Goal: Task Accomplishment & Management: Complete application form

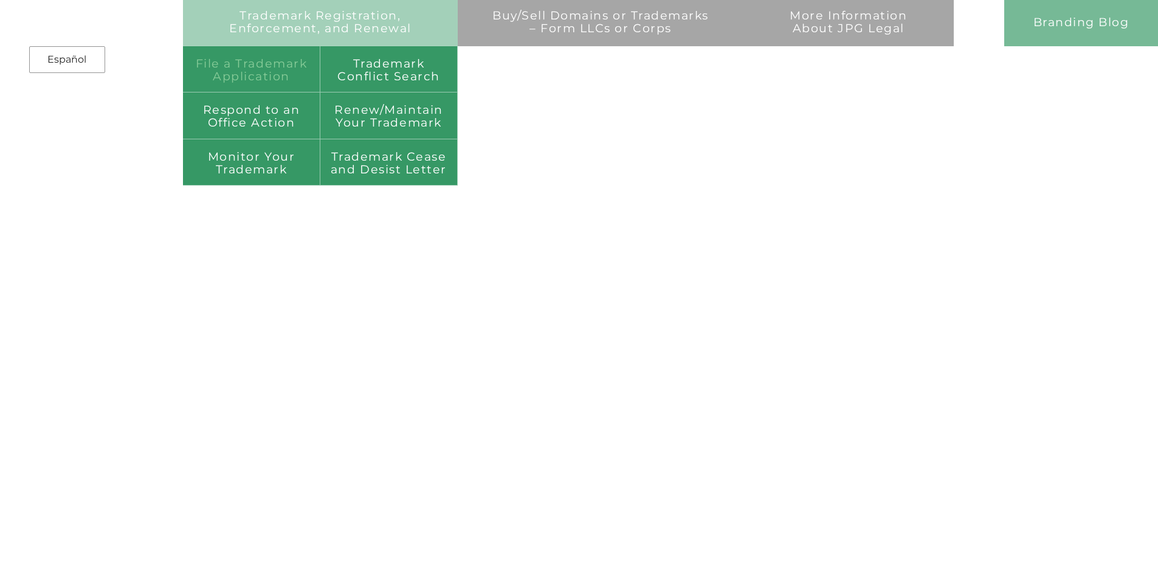
click at [263, 74] on link "File a Trademark Application" at bounding box center [251, 69] width 137 height 46
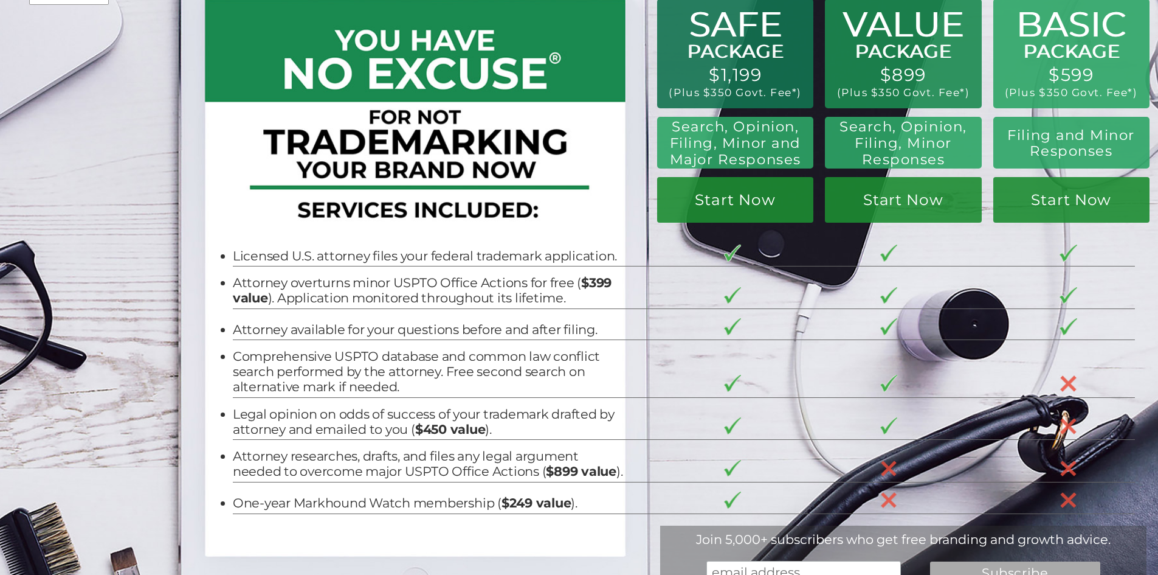
scroll to position [61, 0]
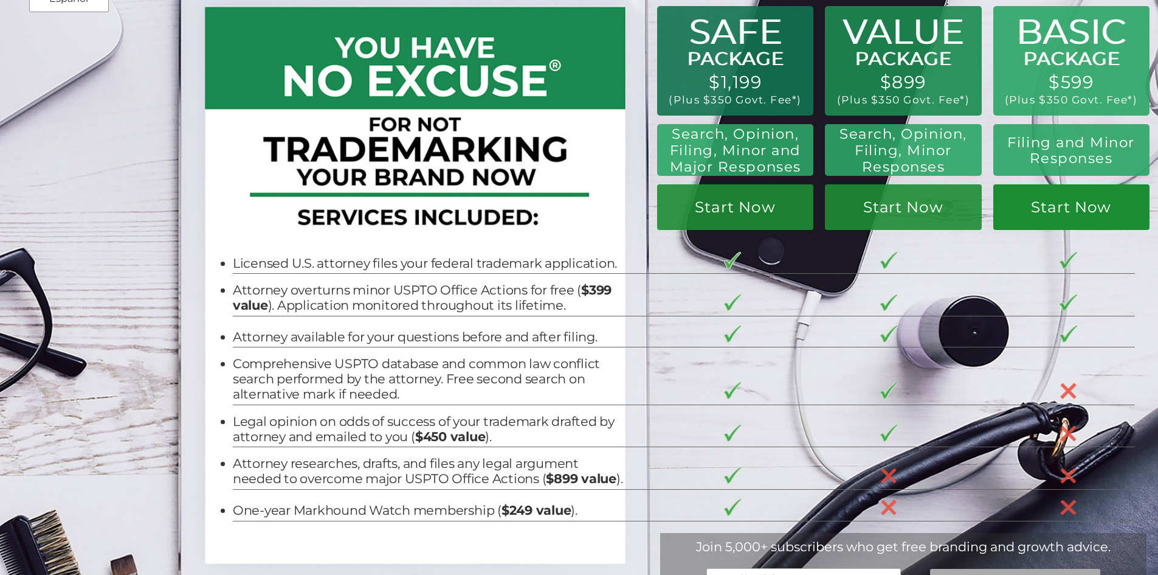
click at [1089, 216] on link "Start Now" at bounding box center [1072, 207] width 156 height 46
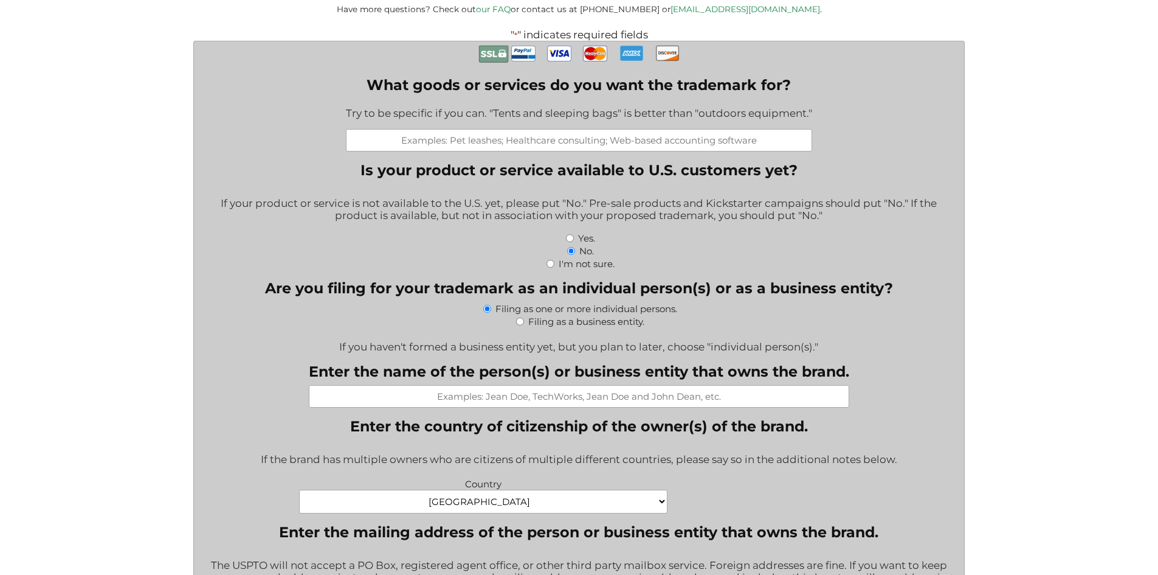
scroll to position [426, 0]
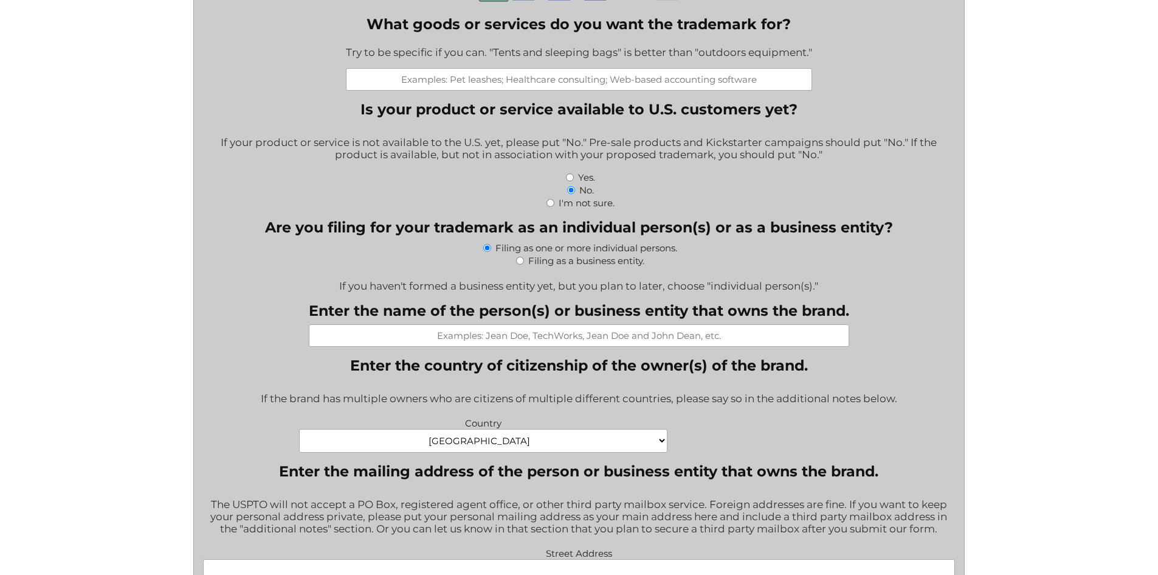
click at [629, 86] on input "What goods or services do you want the trademark for?" at bounding box center [579, 79] width 466 height 22
type input "Travel Agency"
click at [572, 181] on input "Yes." at bounding box center [570, 177] width 8 height 8
radio input "true"
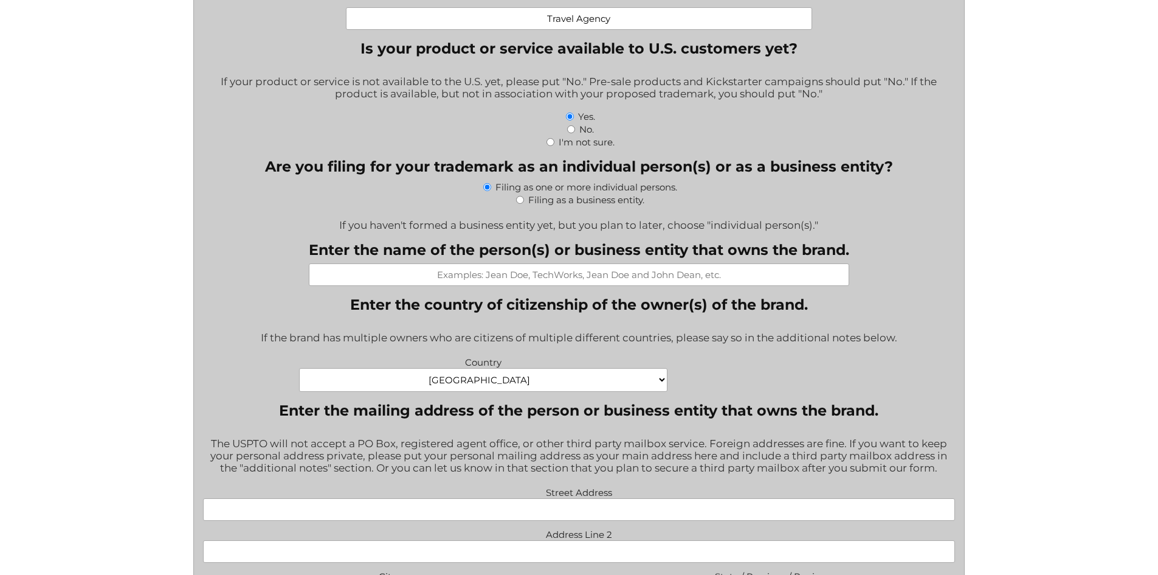
click at [522, 199] on input "Filing as a business entity." at bounding box center [520, 200] width 8 height 8
radio input "true"
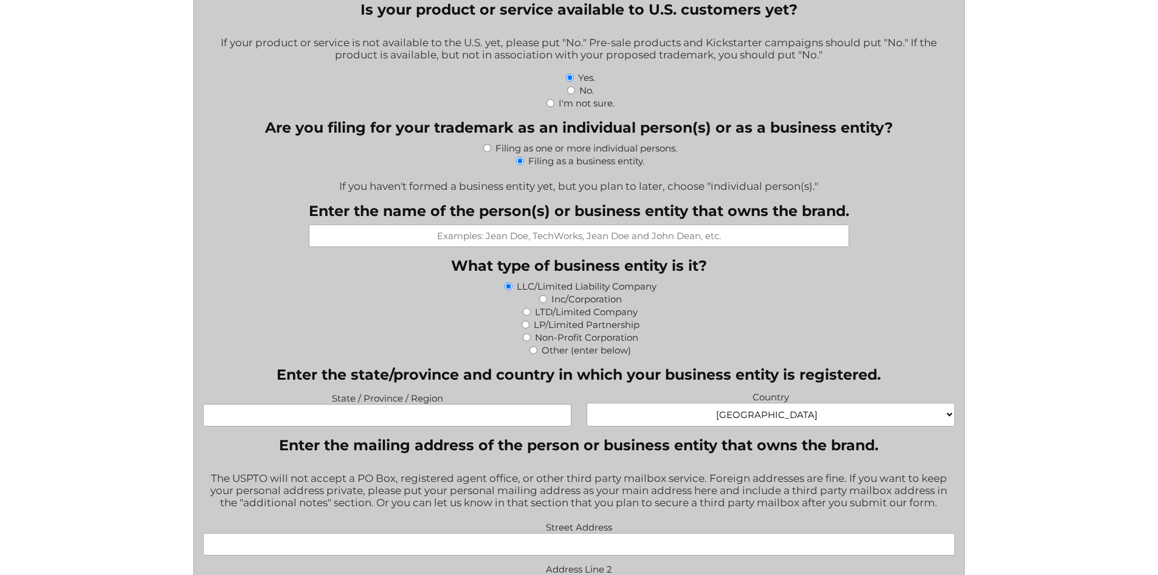
scroll to position [547, 0]
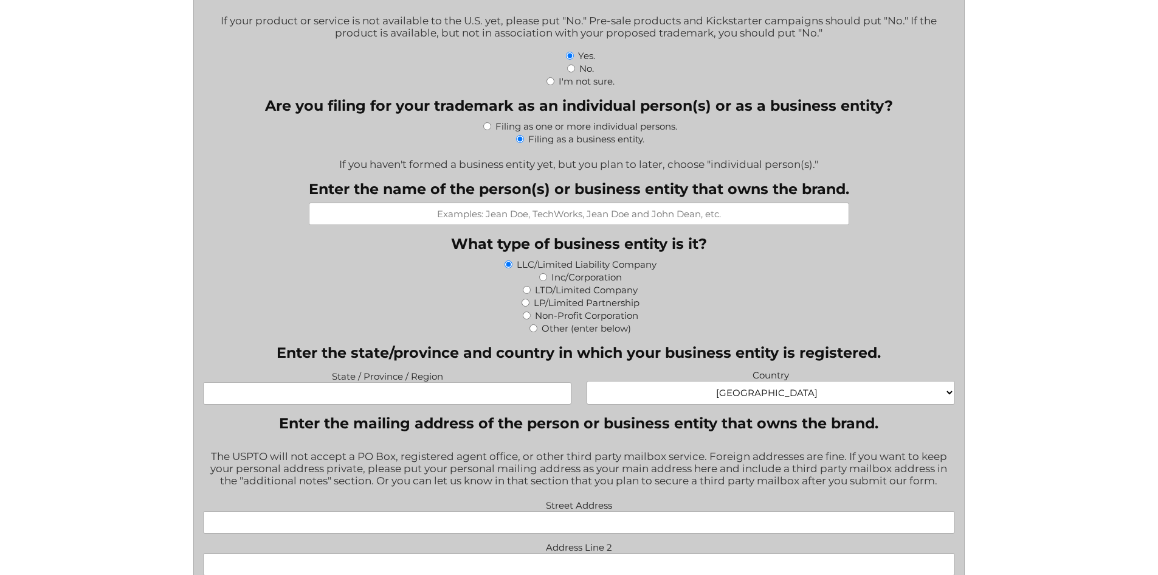
click at [579, 211] on input "Enter the name of the person(s) or business entity that owns the brand." at bounding box center [579, 213] width 541 height 22
type input "V"
drag, startPoint x: 651, startPoint y: 215, endPoint x: 521, endPoint y: 216, distance: 130.1
click at [521, 216] on input "Beach Bliss Getaways" at bounding box center [579, 213] width 541 height 22
type input "Beach Bliss Getaways"
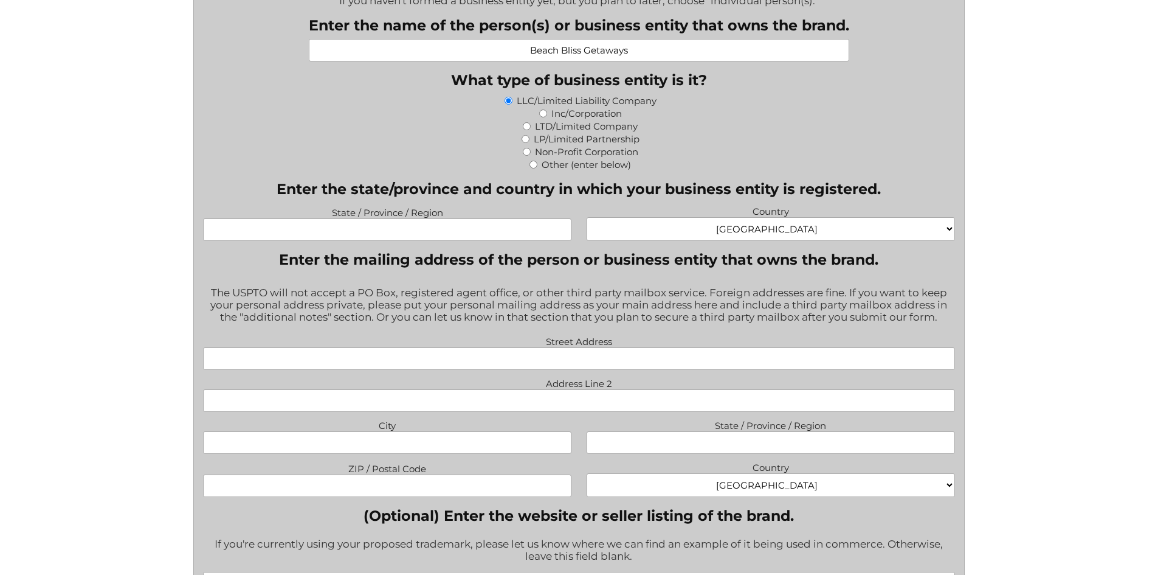
scroll to position [730, 0]
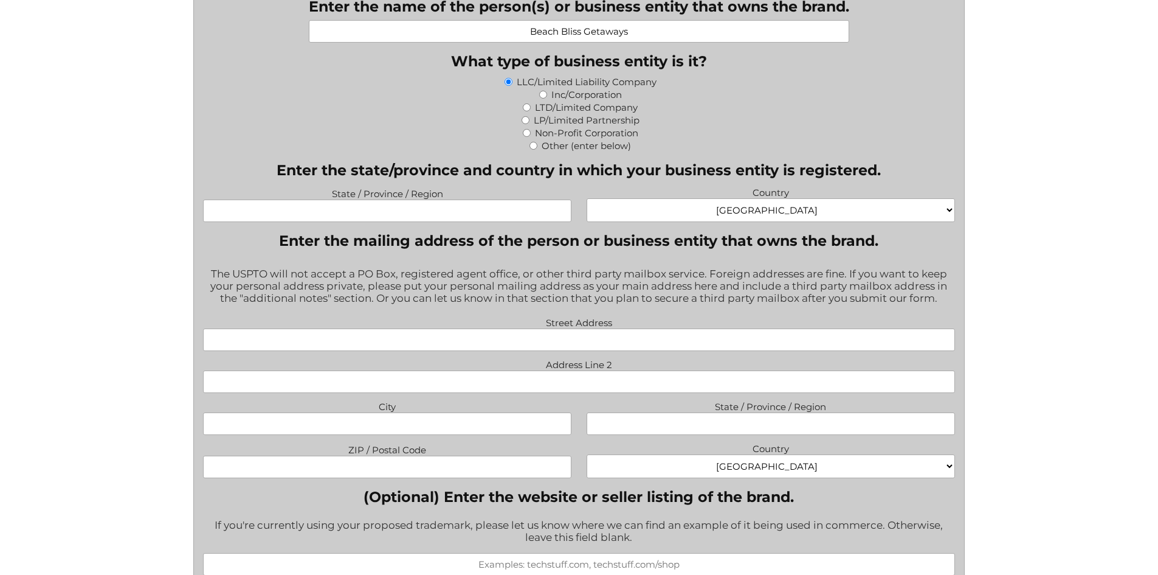
click at [375, 217] on input "State / Province / Region" at bounding box center [387, 210] width 368 height 22
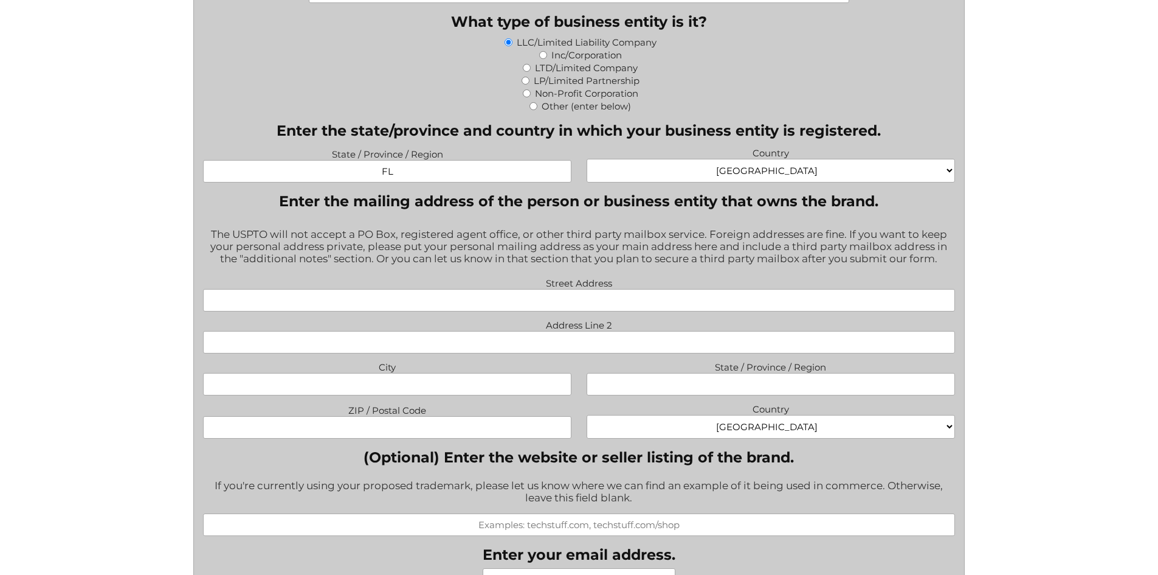
scroll to position [791, 0]
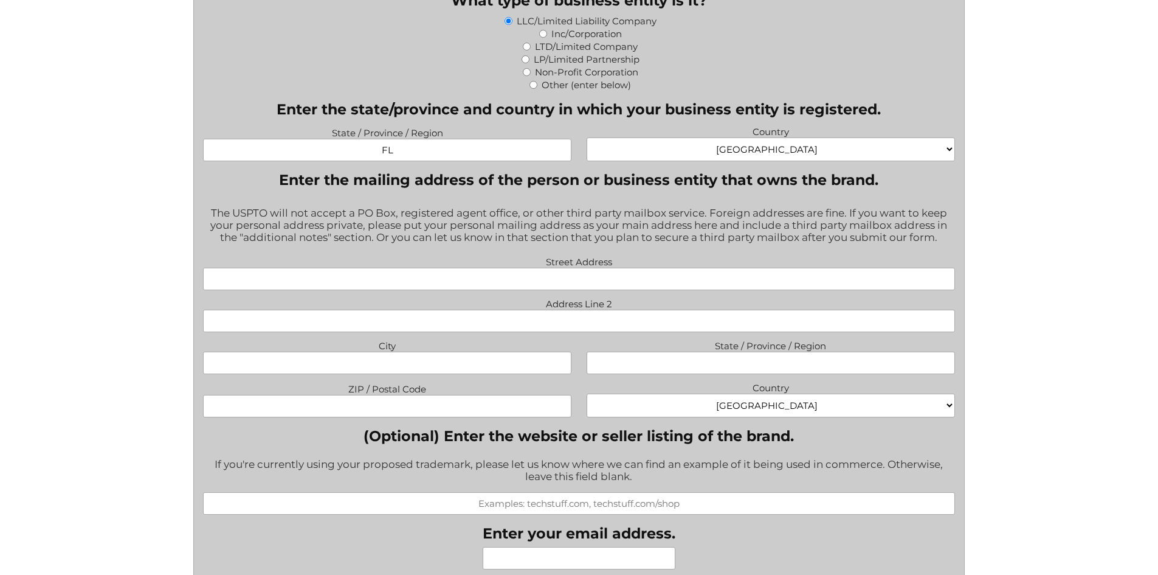
type input "FL"
click at [544, 284] on input "Street Address" at bounding box center [579, 279] width 752 height 22
type input "15952 SW 61st Lane"
type input "Miami"
type input "FL"
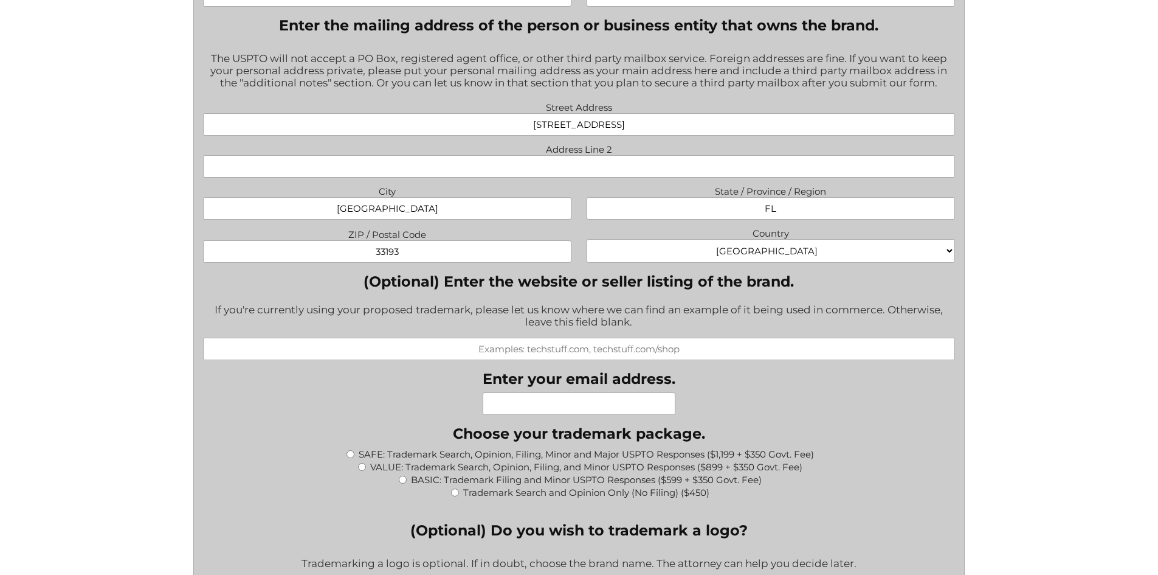
scroll to position [973, 0]
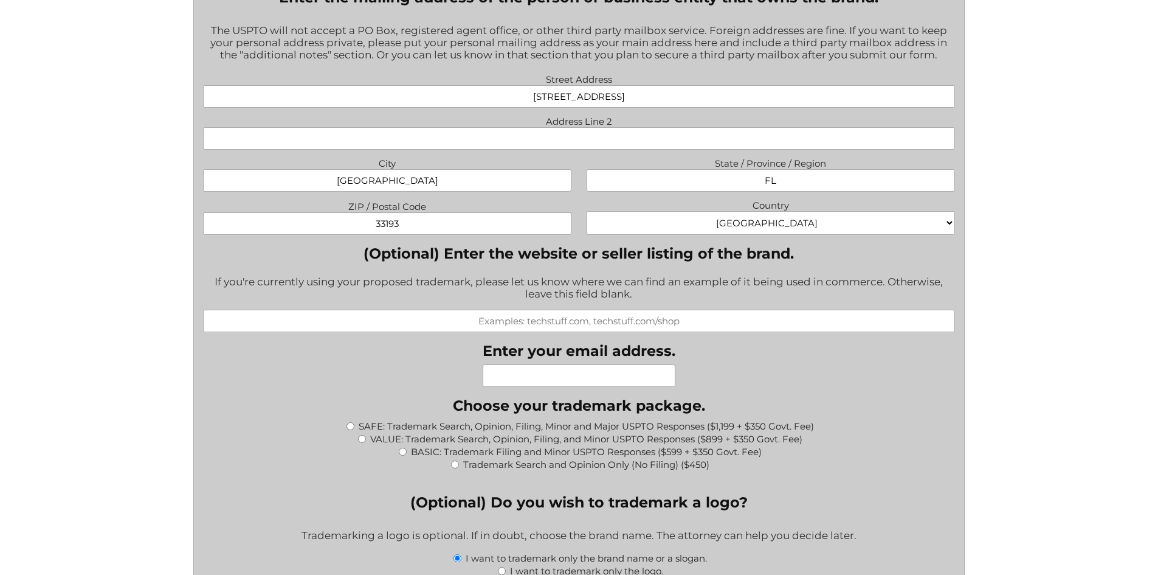
type input "33193"
click at [599, 318] on input "(Optional) Enter the website or seller listing of the brand." at bounding box center [579, 321] width 752 height 22
paste input "https://www.beachblissgetaways.com/"
drag, startPoint x: 550, startPoint y: 326, endPoint x: 380, endPoint y: 324, distance: 170.3
click at [380, 324] on input "https://www.beachblissgetaways.com/" at bounding box center [579, 321] width 752 height 22
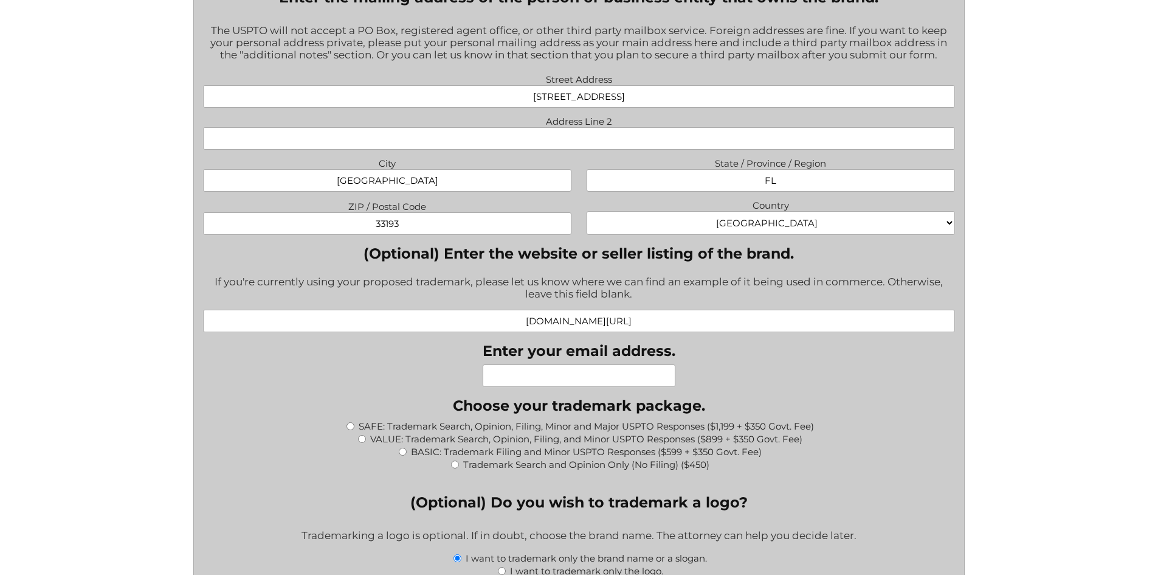
drag, startPoint x: 634, startPoint y: 325, endPoint x: 741, endPoint y: 316, distance: 107.5
click at [741, 316] on input "beachblissgetaways.com/" at bounding box center [579, 321] width 752 height 22
drag, startPoint x: 513, startPoint y: 325, endPoint x: 613, endPoint y: 325, distance: 99.7
click at [613, 325] on input "beachblissgetaways.com" at bounding box center [579, 321] width 752 height 22
type input "beachblissgetaways.com"
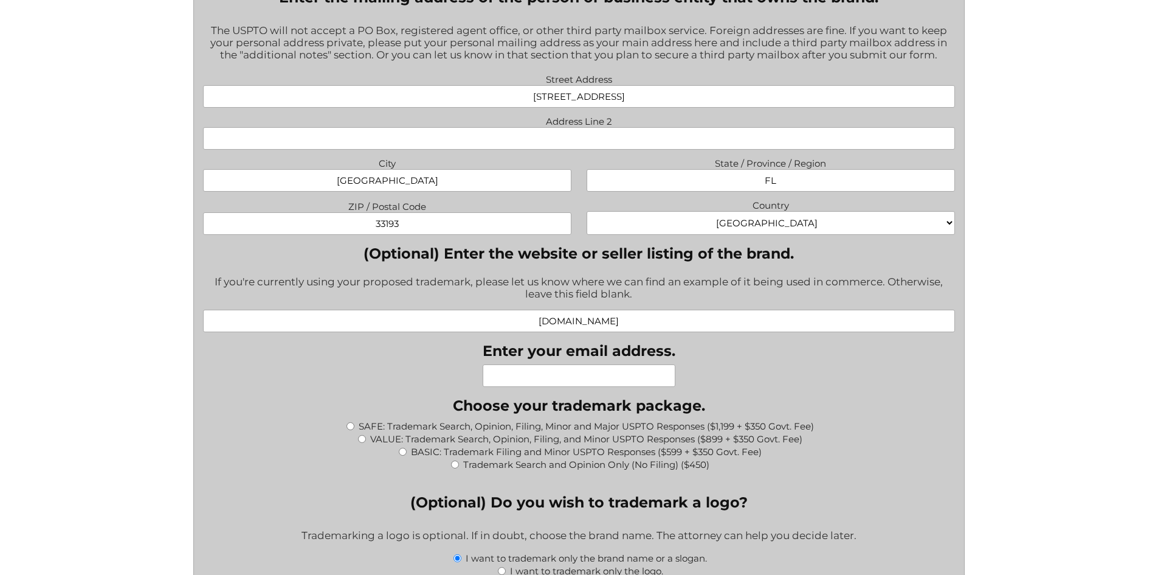
click at [556, 372] on input "Enter your email address." at bounding box center [579, 375] width 193 height 22
paste input "beachblissgetaways"
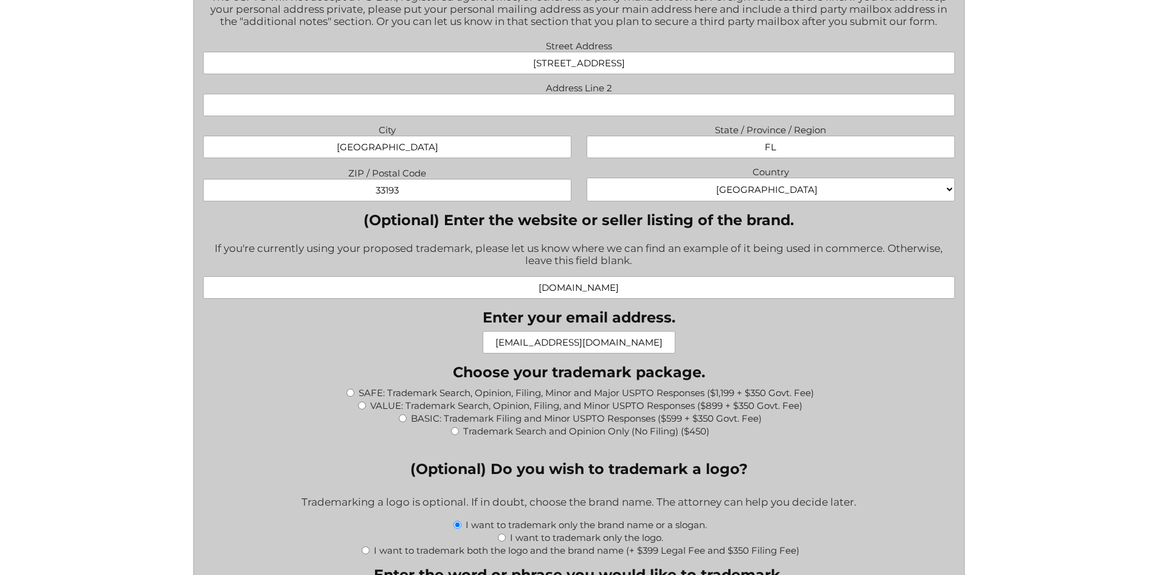
scroll to position [1034, 0]
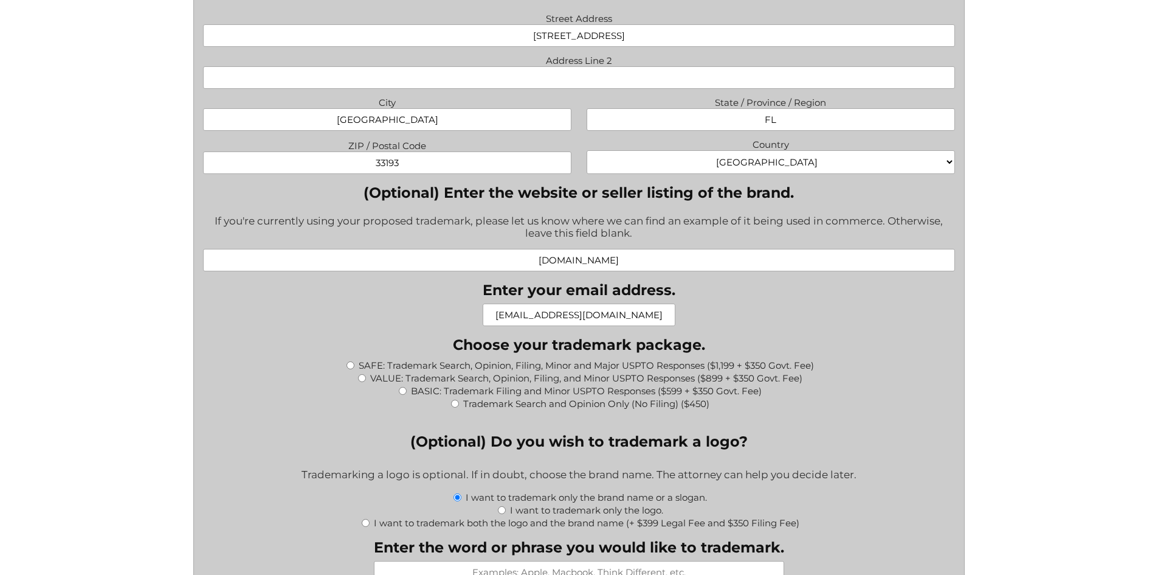
type input "beachblissgetaways@gmail.com"
click at [401, 392] on input "BASIC: Trademark Filing and Minor USPTO Responses ($599 + $350 Govt. Fee)" at bounding box center [403, 391] width 8 height 8
radio input "true"
type input "$949.00"
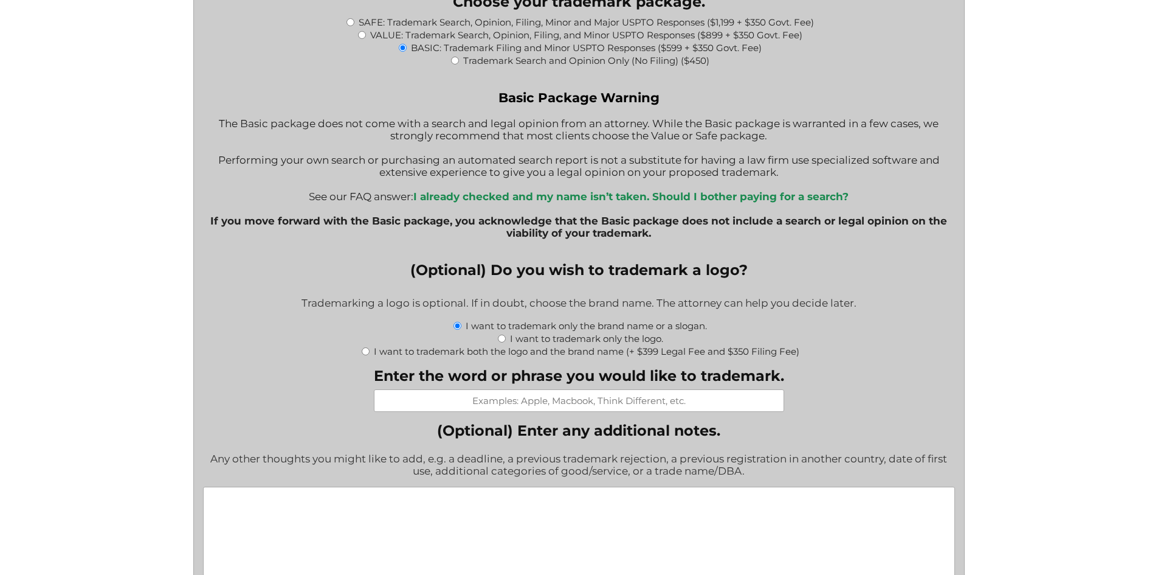
scroll to position [1399, 0]
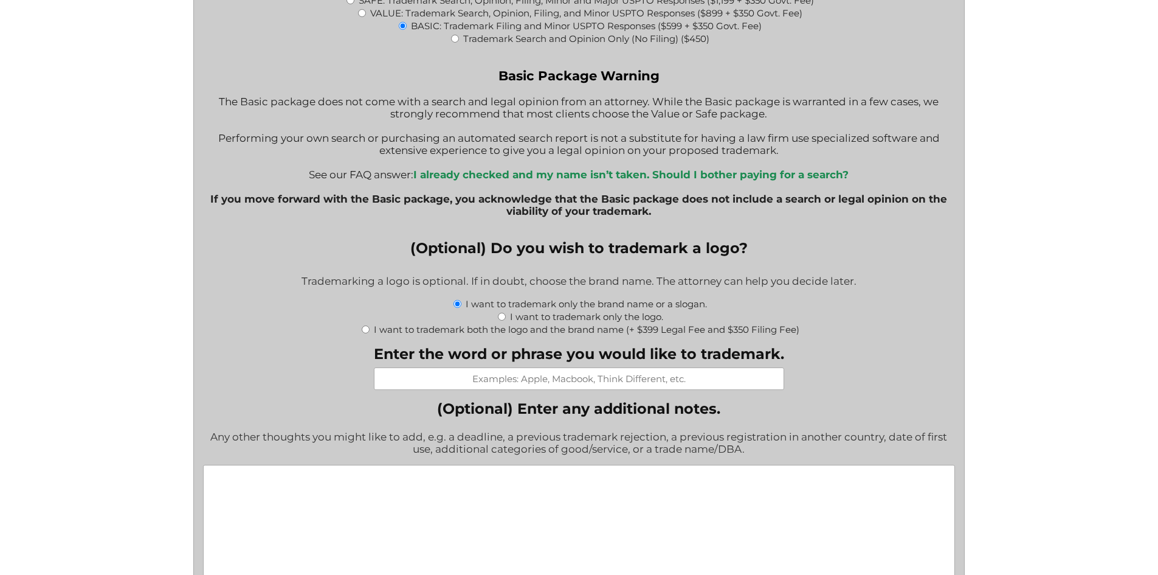
click at [367, 331] on input "I want to trademark both the logo and the brand name (+ $399 Legal Fee and $350…" at bounding box center [366, 329] width 8 height 8
radio input "true"
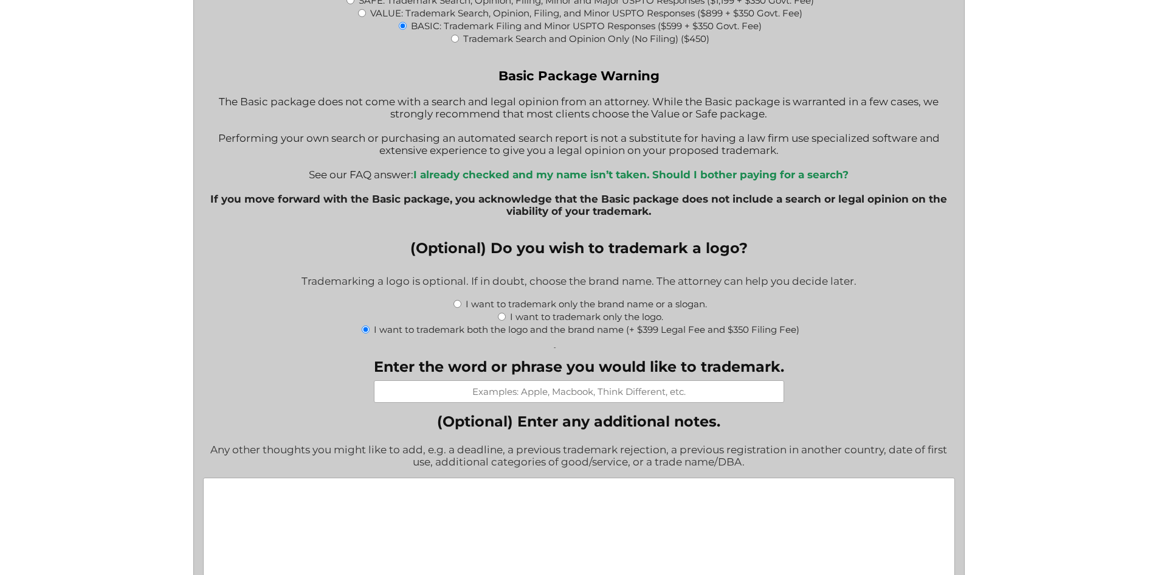
type input "$1,698.00"
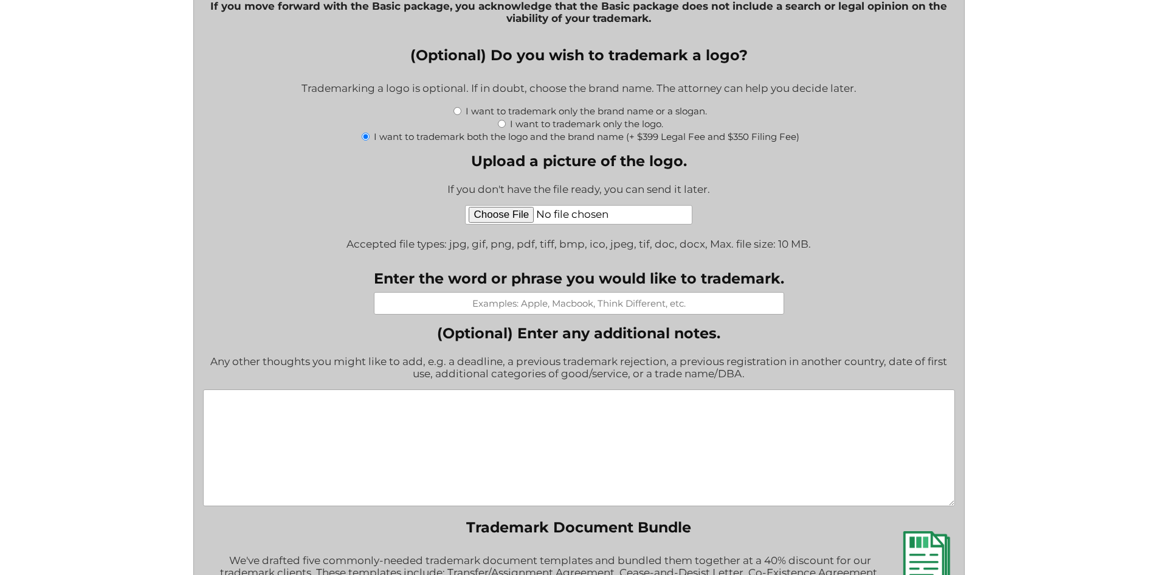
scroll to position [1555, 0]
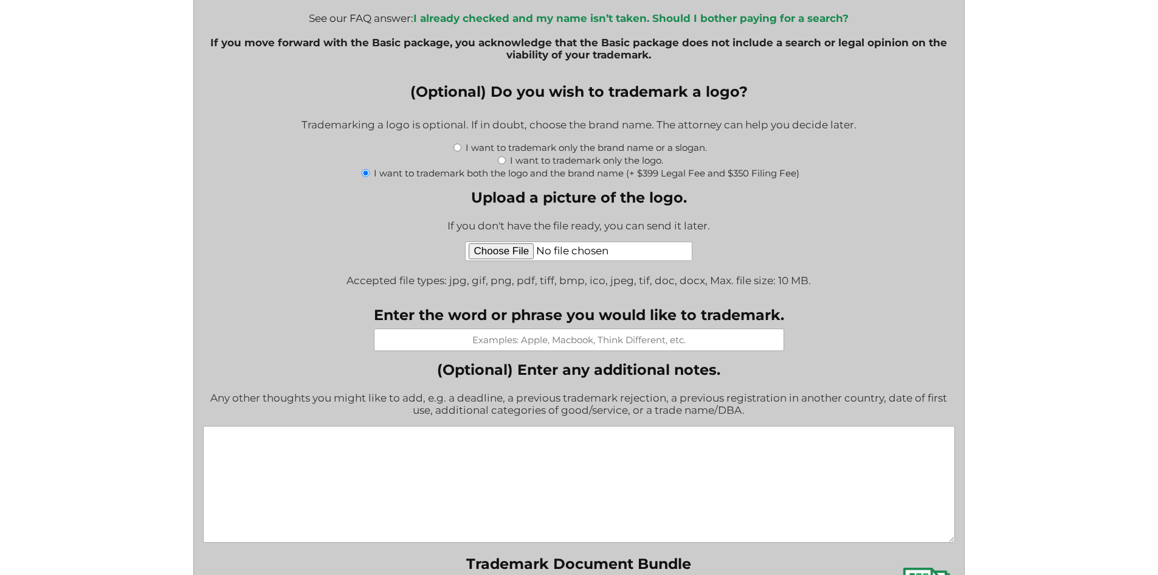
click at [502, 163] on input "I want to trademark only the logo." at bounding box center [502, 160] width 8 height 8
radio input "true"
type input "$949.00"
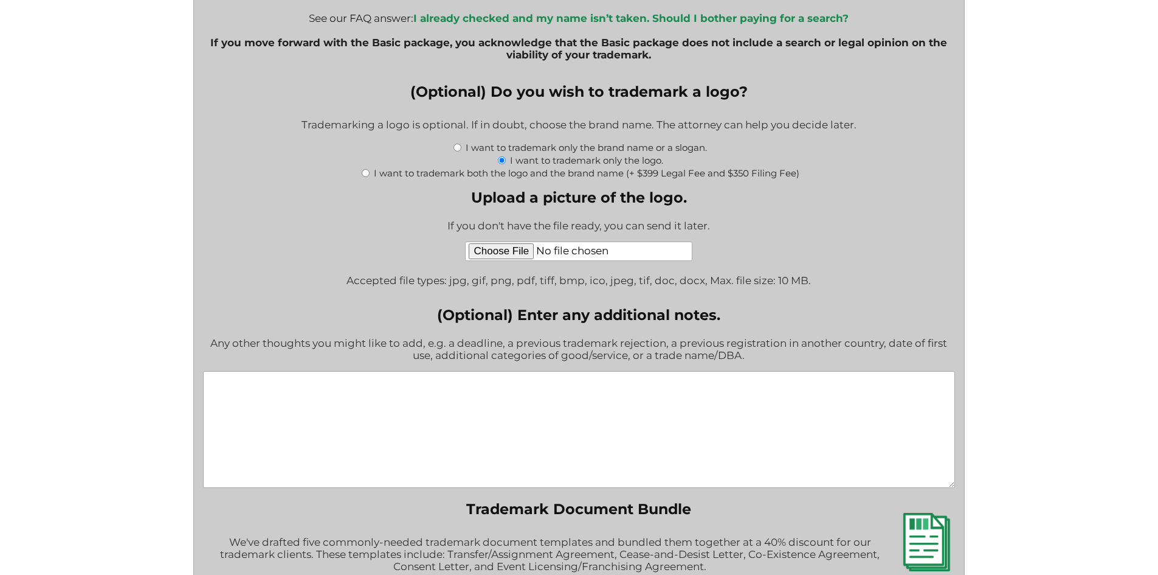
click at [499, 257] on input "Upload a picture of the logo." at bounding box center [578, 250] width 227 height 19
click at [490, 253] on input "Upload a picture of the logo." at bounding box center [578, 250] width 227 height 19
type input "C:\fakepath\BeachBlissGetaways Logo.PNG"
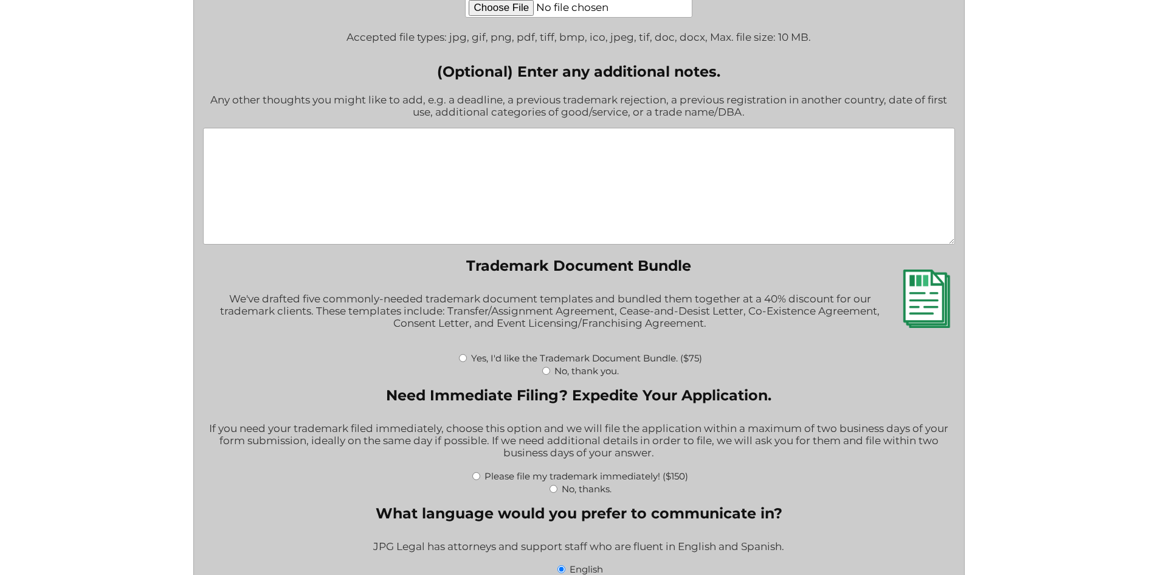
scroll to position [1859, 0]
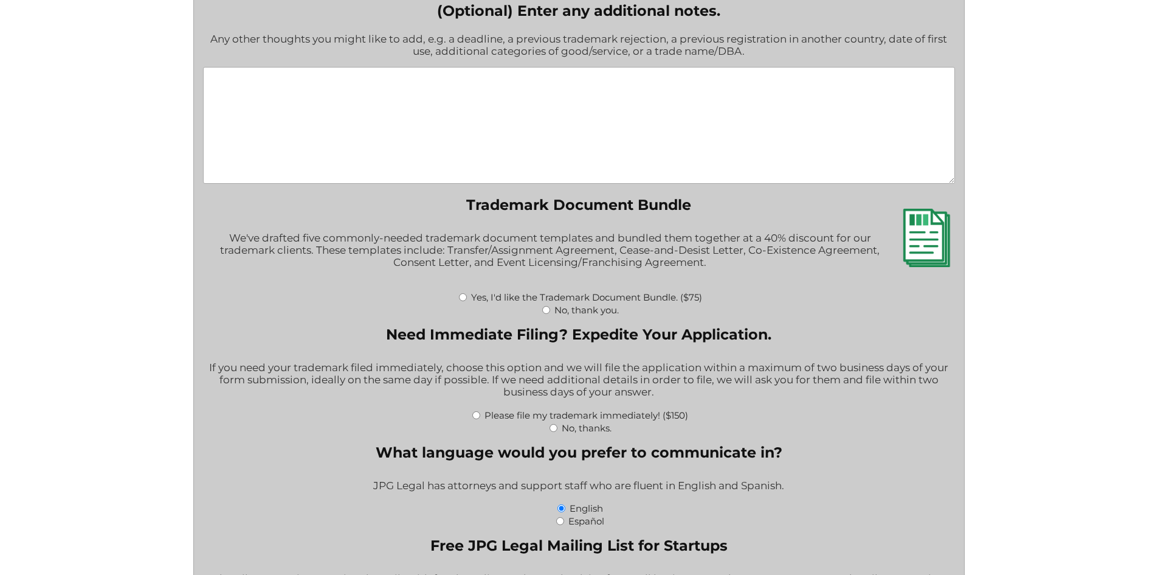
click at [547, 311] on input "No, thank you." at bounding box center [546, 310] width 8 height 8
radio input "true"
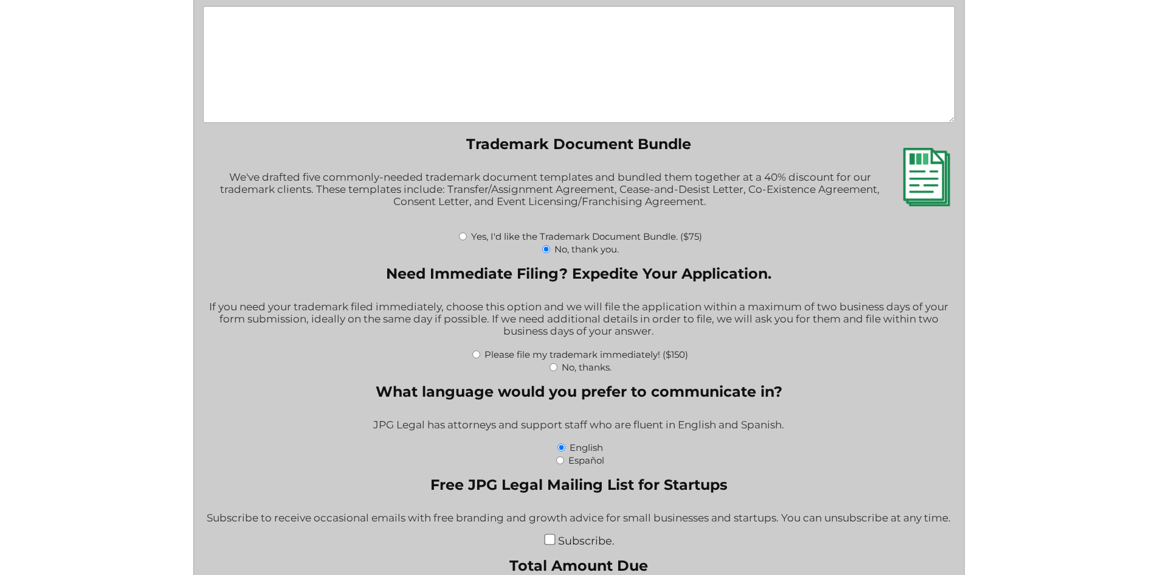
click at [477, 358] on input "Please file my trademark immediately! ($150)" at bounding box center [476, 354] width 8 height 8
radio input "true"
type input "$1,099.00"
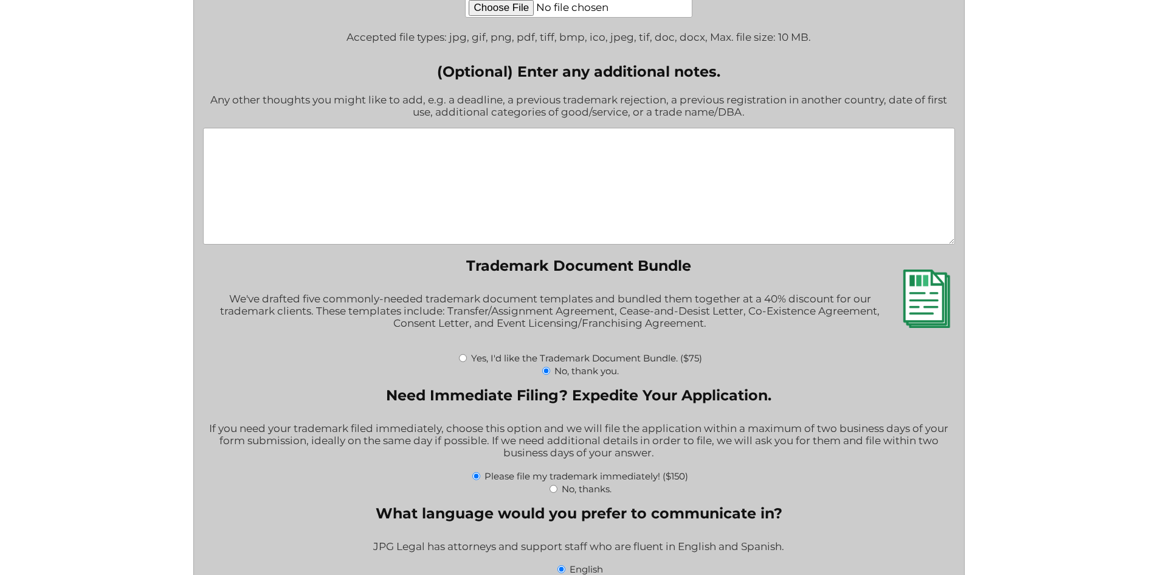
scroll to position [1737, 0]
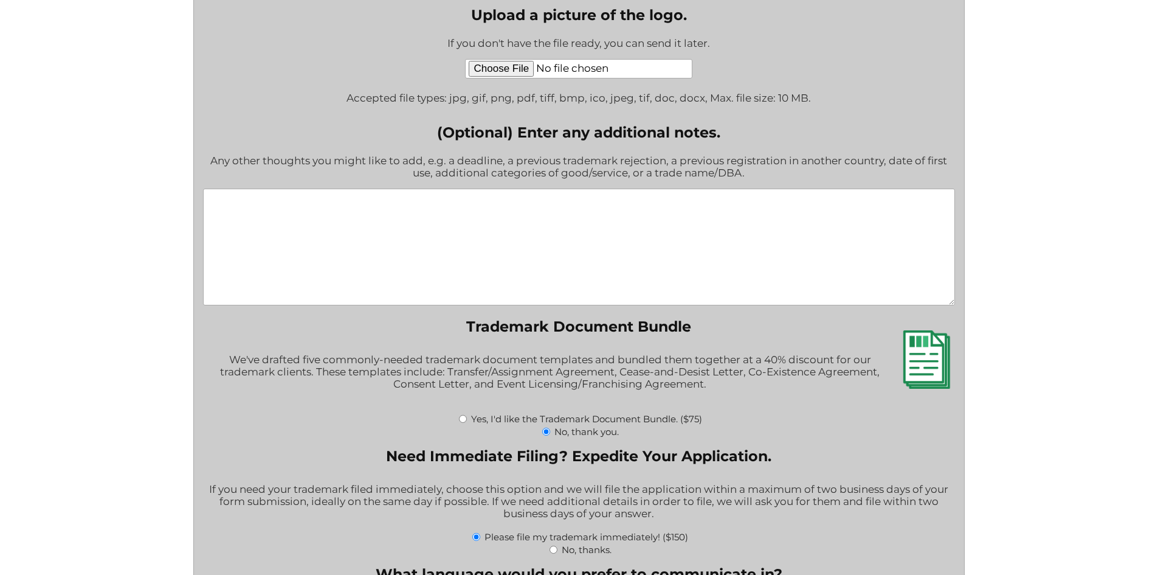
click at [610, 218] on textarea "(Optional) Enter any additional notes." at bounding box center [579, 247] width 752 height 117
click at [728, 209] on textarea "Owner is Damaris Gamez Personal Direct Number if needed: 786-344-3900 for JPG L…" at bounding box center [579, 247] width 752 height 117
click at [890, 204] on textarea "Owner is Damaris Gamez Personal Direct Number if needed: 786-344-3900 for JPG L…" at bounding box center [579, 247] width 752 height 117
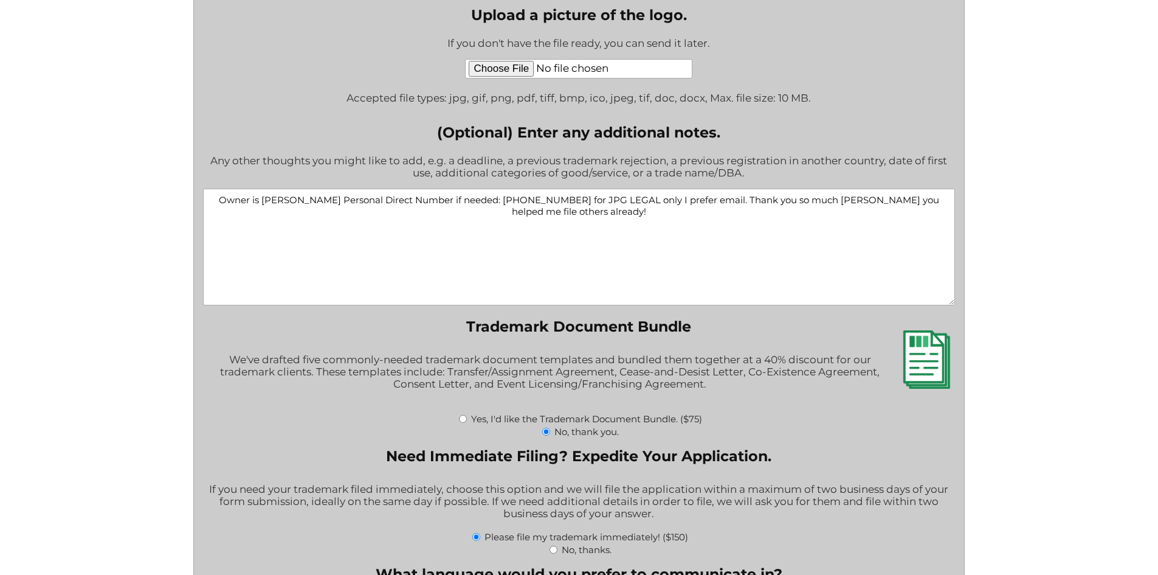
drag, startPoint x: 752, startPoint y: 228, endPoint x: 849, endPoint y: 199, distance: 101.4
click at [849, 199] on textarea "Owner is Damaris Gamez Personal Direct Number if needed: 786-344-3900 for JPG L…" at bounding box center [579, 247] width 752 height 117
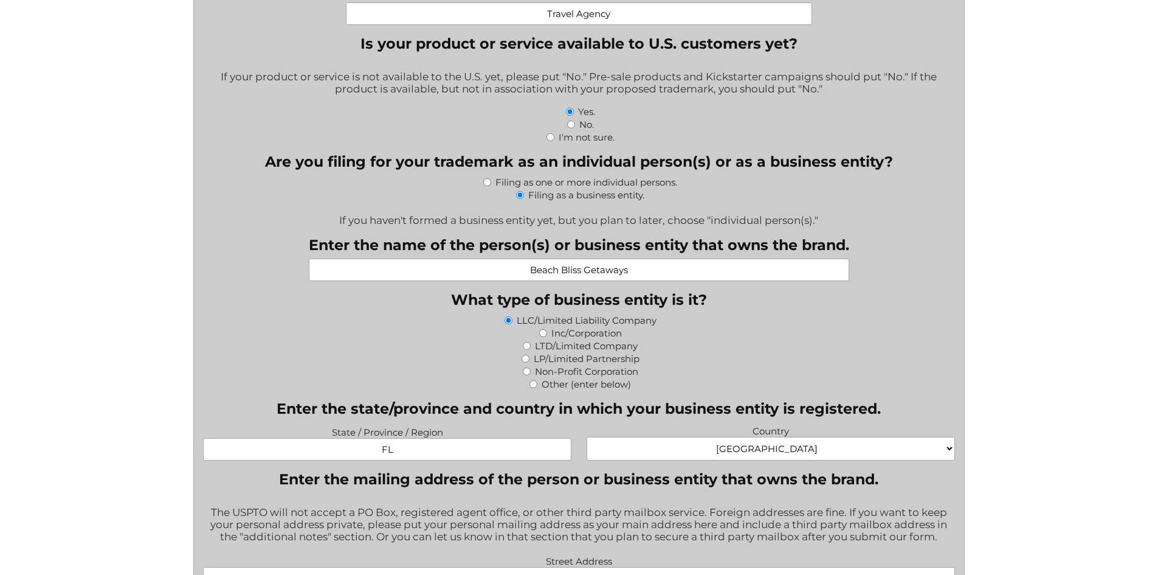
scroll to position [345, 0]
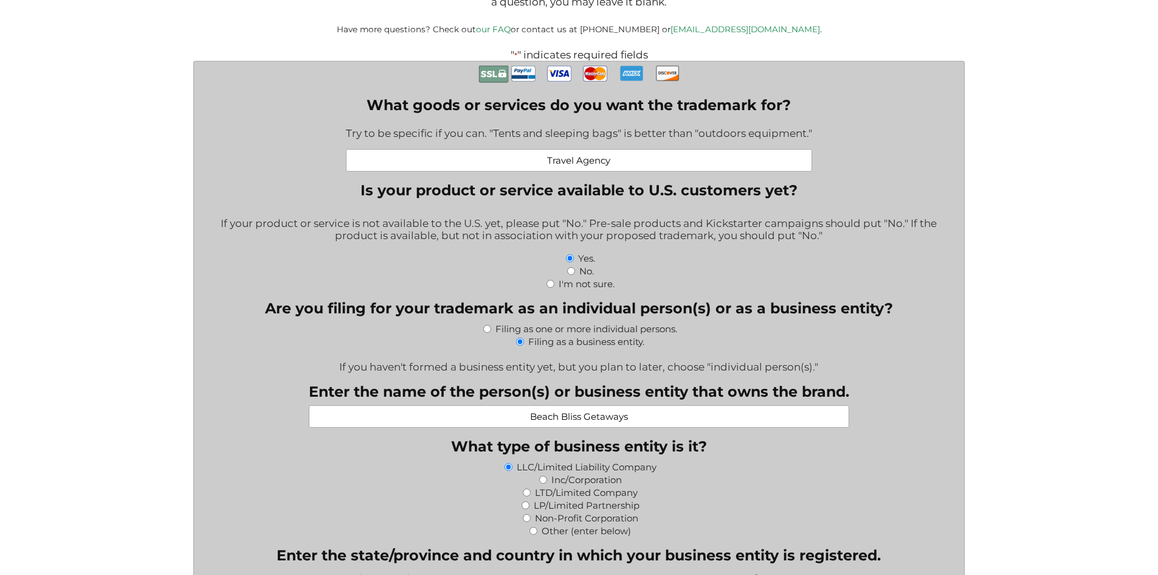
type textarea "Owner is Damaris Gamez Personal Direct Number if needed: 786-344-3900 for JPG L…"
click at [572, 272] on input "No." at bounding box center [571, 271] width 8 height 8
radio input "true"
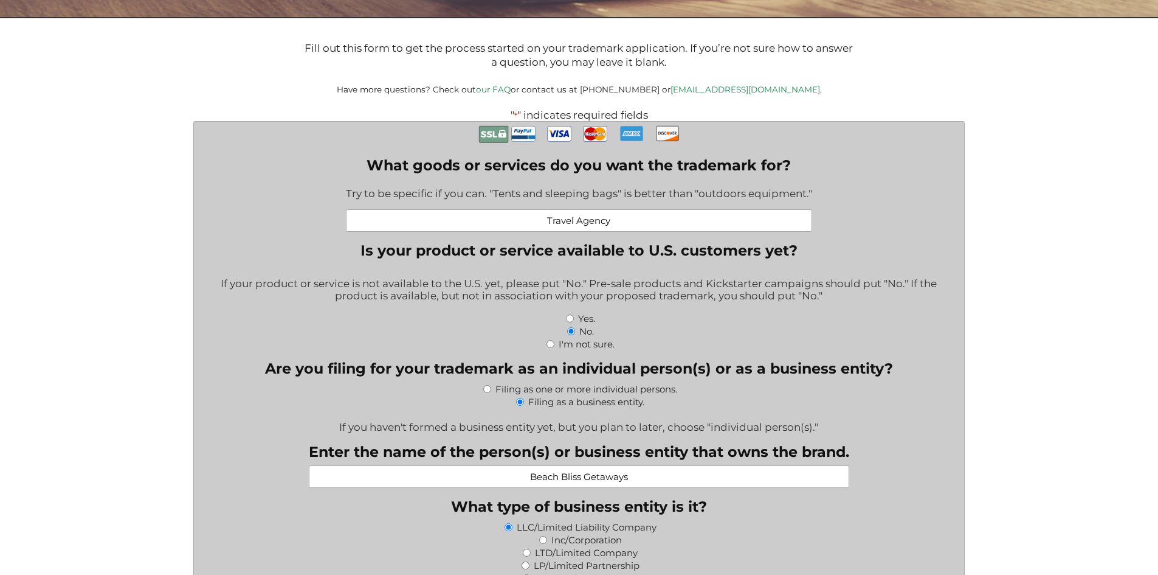
scroll to position [284, 0]
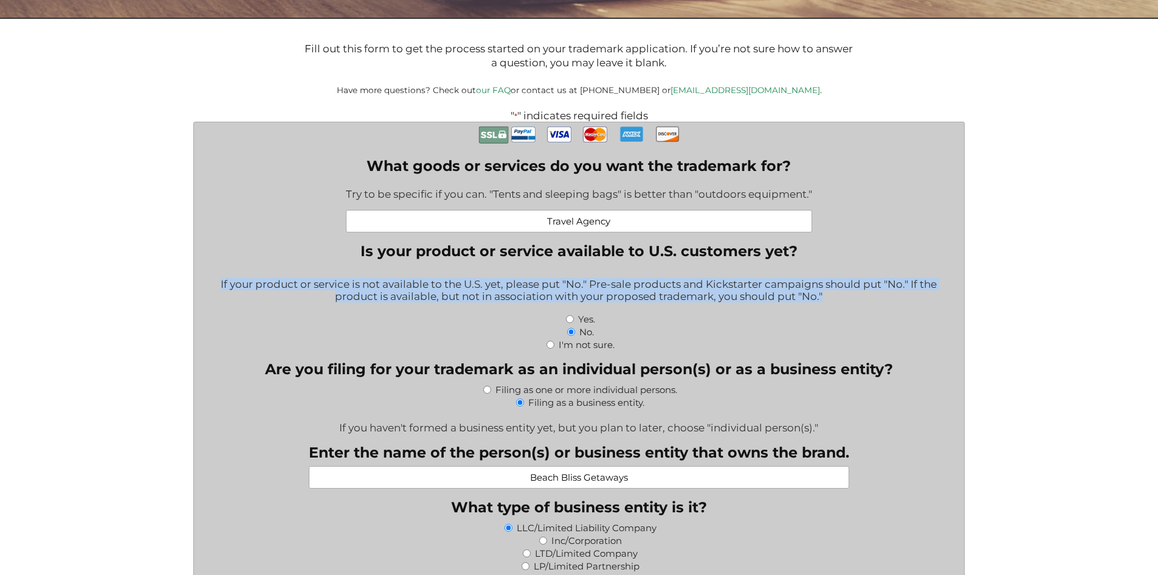
drag, startPoint x: 214, startPoint y: 285, endPoint x: 835, endPoint y: 302, distance: 621.1
click at [835, 302] on div "If your product or service is not available to the U.S. yet, please put "No." P…" at bounding box center [579, 291] width 752 height 42
copy div "If your product or service is not available to the U.S. yet, please put "No." P…"
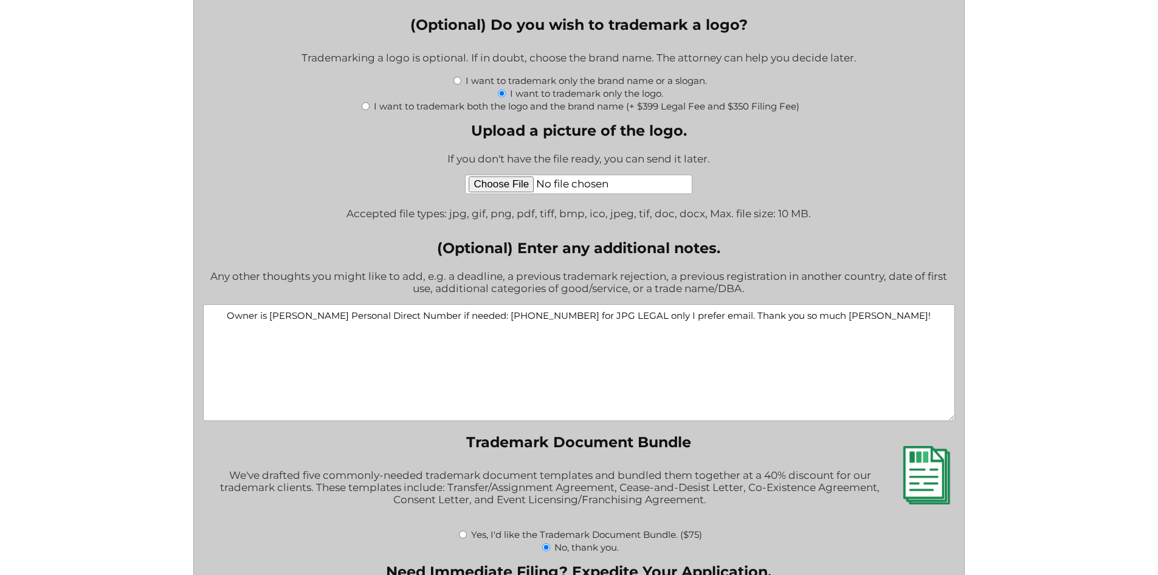
scroll to position [1683, 0]
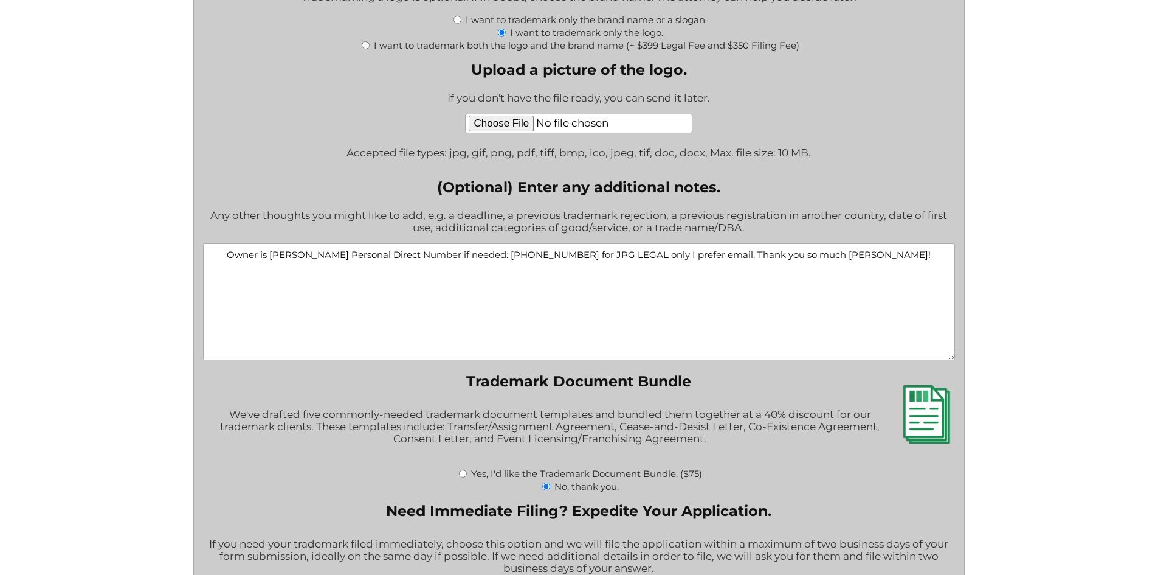
click at [912, 261] on textarea "Owner is Damaris Gamez Personal Direct Number if needed: 786-344-3900 for JPG L…" at bounding box center [579, 301] width 752 height 117
click at [765, 259] on textarea "Owner is Damaris Gamez Personal Direct Number if needed: 786-344-3900 for JPG L…" at bounding box center [579, 301] width 752 height 117
click at [853, 255] on textarea "Owner is Damaris Gamez Personal Direct Number if needed: 786-344-3900 for JPG L…" at bounding box center [579, 301] width 752 height 117
click at [887, 259] on textarea "Owner is Damaris Gamez Personal Direct Number if needed: 786-344-3900 for JPG L…" at bounding box center [579, 301] width 752 height 117
click at [908, 262] on textarea "Owner is Damaris Gamez Personal Direct Number if needed: 786-344-3900 for JPG L…" at bounding box center [579, 301] width 752 height 117
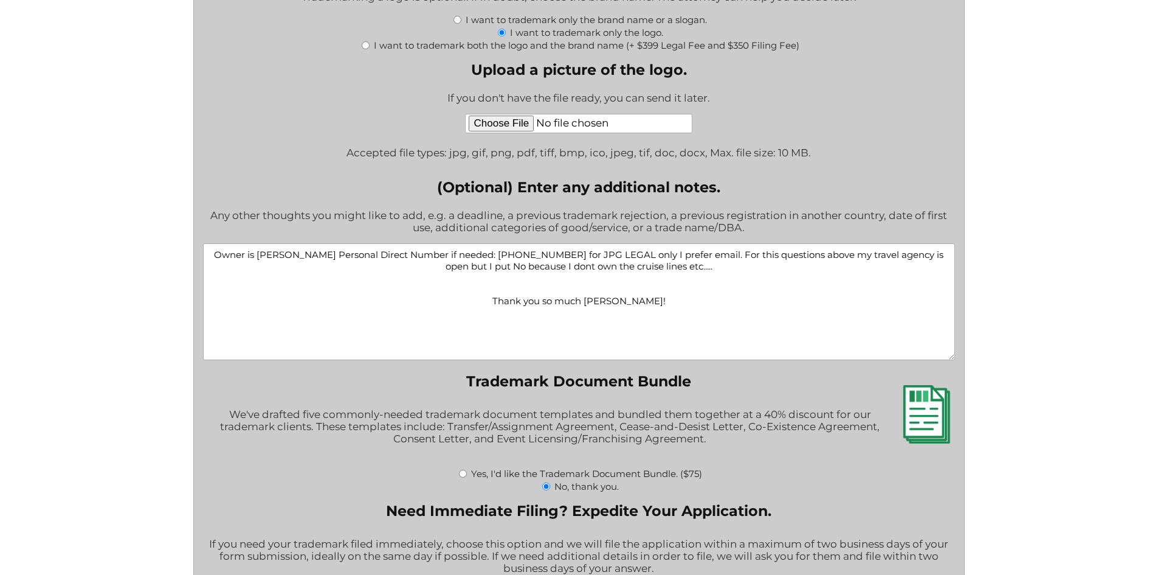
drag, startPoint x: 825, startPoint y: 257, endPoint x: 837, endPoint y: 252, distance: 13.1
click at [825, 257] on textarea "Owner is Damaris Gamez Personal Direct Number if needed: 786-344-3900 for JPG L…" at bounding box center [579, 301] width 752 height 117
paste textarea "If your product or service is not available to the U.S. yet, please put "No." P…"
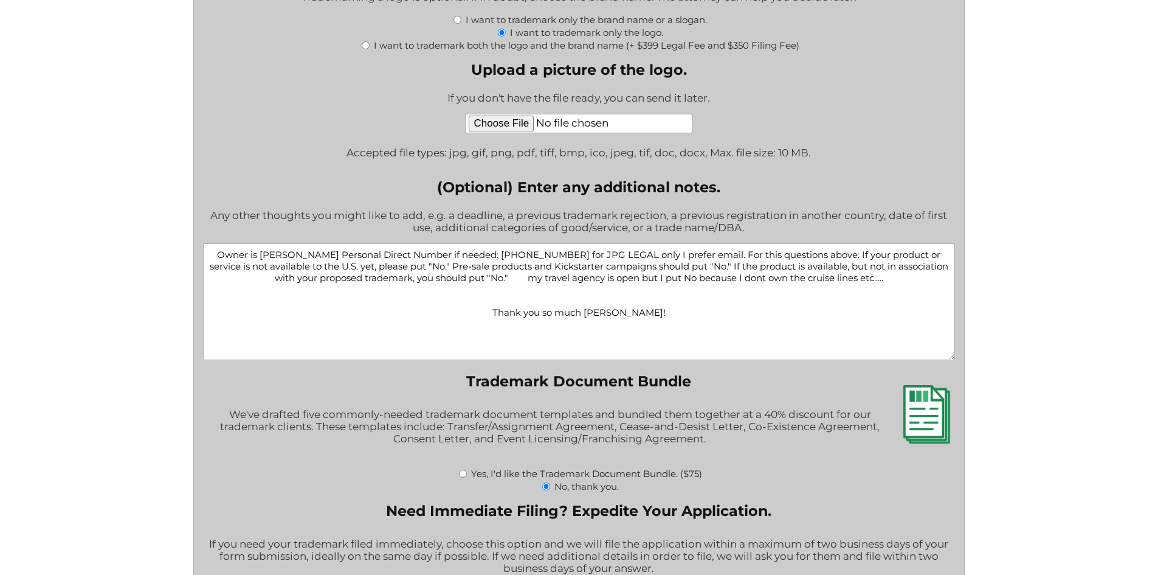
click at [527, 282] on textarea "Owner is Damaris Gamez Personal Direct Number if needed: 786-344-3900 for JPG L…" at bounding box center [579, 301] width 752 height 117
drag, startPoint x: 517, startPoint y: 279, endPoint x: 894, endPoint y: 280, distance: 377.0
click at [894, 280] on textarea "Owner is Damaris Gamez Personal Direct Number if needed: 786-344-3900 for JPG L…" at bounding box center [579, 301] width 752 height 117
click at [818, 297] on textarea "Owner is Damaris Gamez Personal Direct Number if needed: 786-344-3900 for JPG L…" at bounding box center [579, 301] width 752 height 117
click at [684, 285] on textarea "Owner is Damaris Gamez Personal Direct Number if needed: 786-344-3900 for JPG L…" at bounding box center [579, 301] width 752 height 117
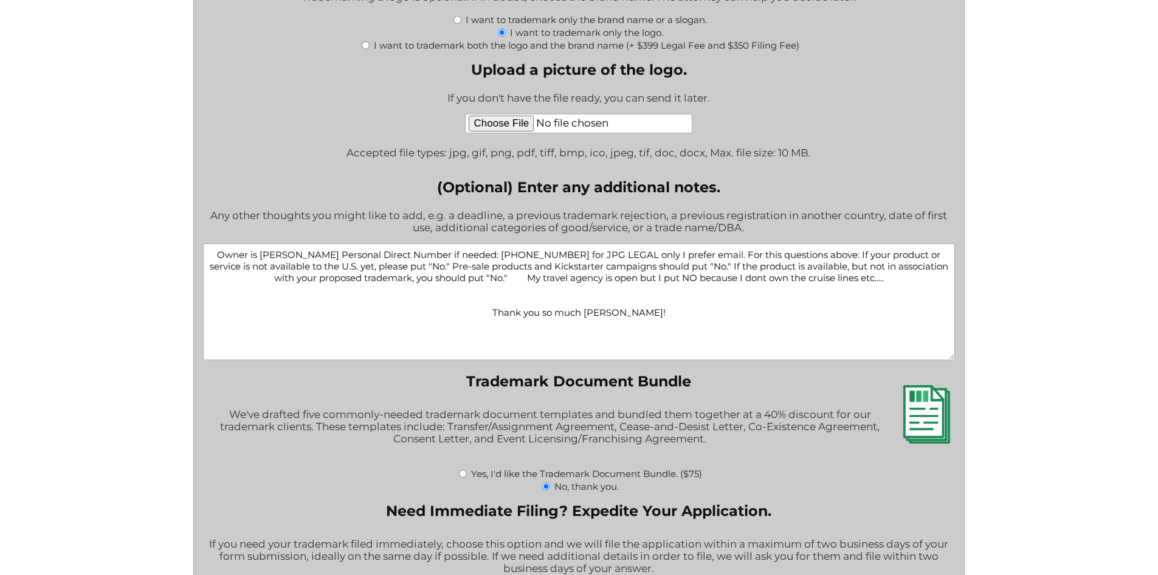
click at [516, 283] on textarea "Owner is Damaris Gamez Personal Direct Number if needed: 786-344-3900 for JPG L…" at bounding box center [579, 301] width 752 height 117
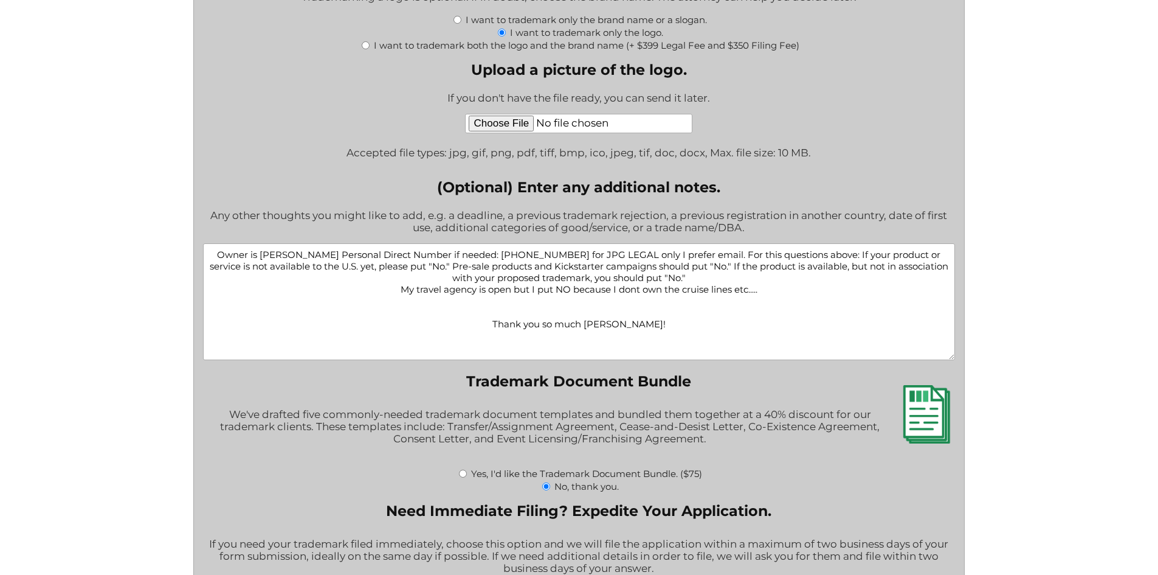
click at [710, 260] on textarea "Owner is Damaris Gamez Personal Direct Number if needed: 786-344-3900 for JPG L…" at bounding box center [579, 301] width 752 height 117
click at [330, 268] on textarea "Owner is Damaris Gamez Personal Direct Number if needed: 786-344-3900 for JPG L…" at bounding box center [579, 301] width 752 height 117
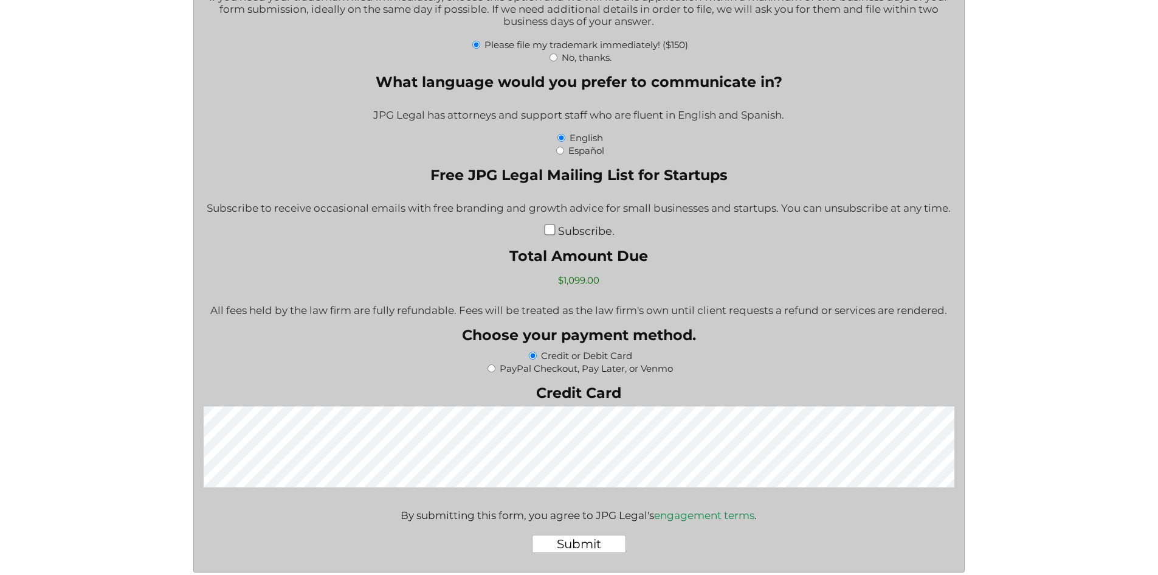
scroll to position [2351, 0]
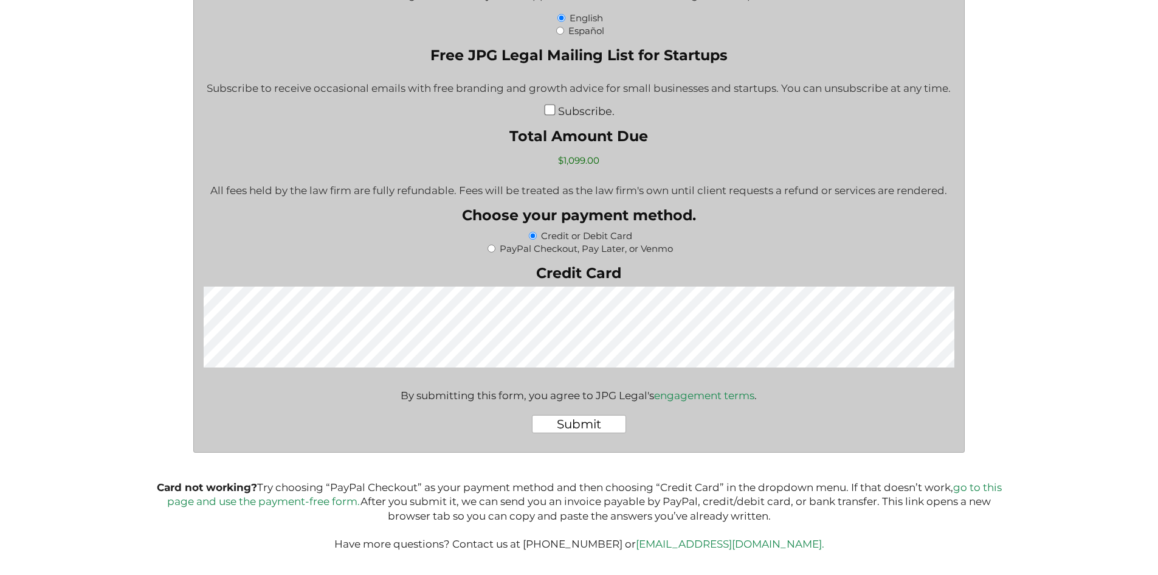
type textarea "Owner is Damaris Gamez Personal Direct Number if needed: 786-344-3900 for JPG L…"
click at [591, 429] on input "Submit" at bounding box center [579, 424] width 94 height 18
